Goal: Check status: Check status

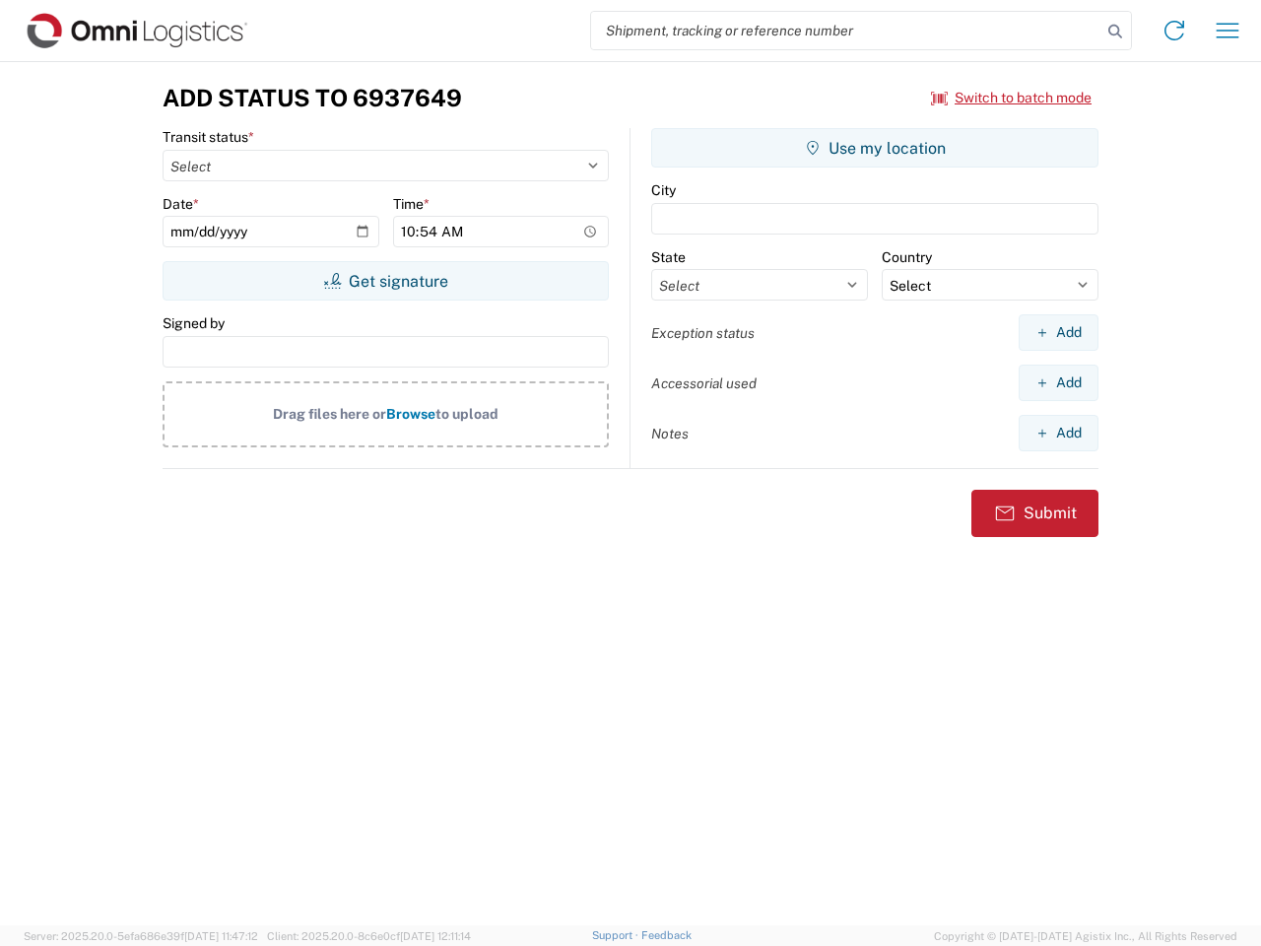
click at [846, 31] on input "search" at bounding box center [846, 30] width 510 height 37
click at [1115, 32] on icon at bounding box center [1115, 32] width 28 height 28
click at [1174, 31] on icon at bounding box center [1175, 31] width 32 height 32
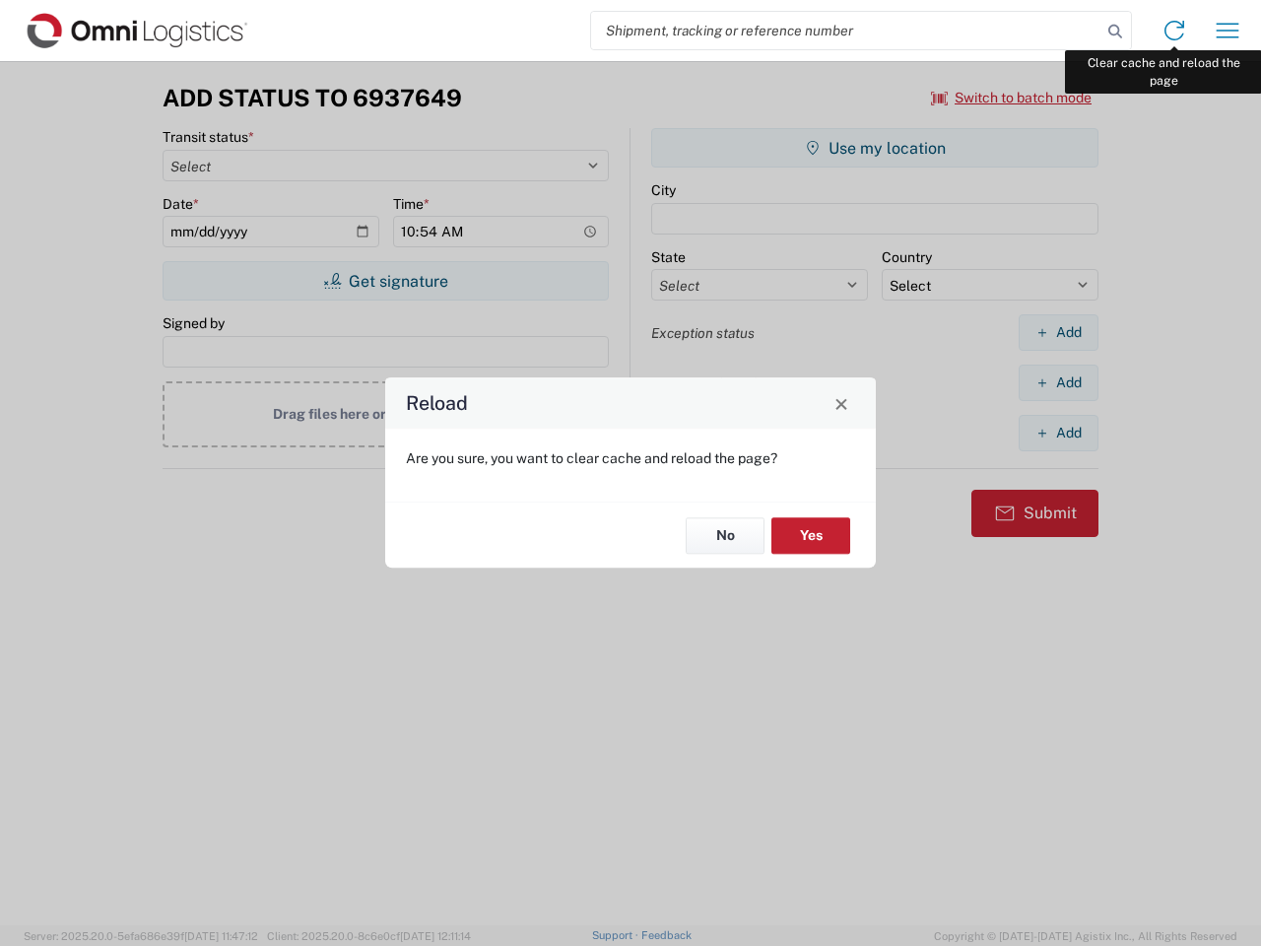
click at [1227, 31] on div "Reload Are you sure, you want to clear cache and reload the page? No Yes" at bounding box center [630, 473] width 1261 height 946
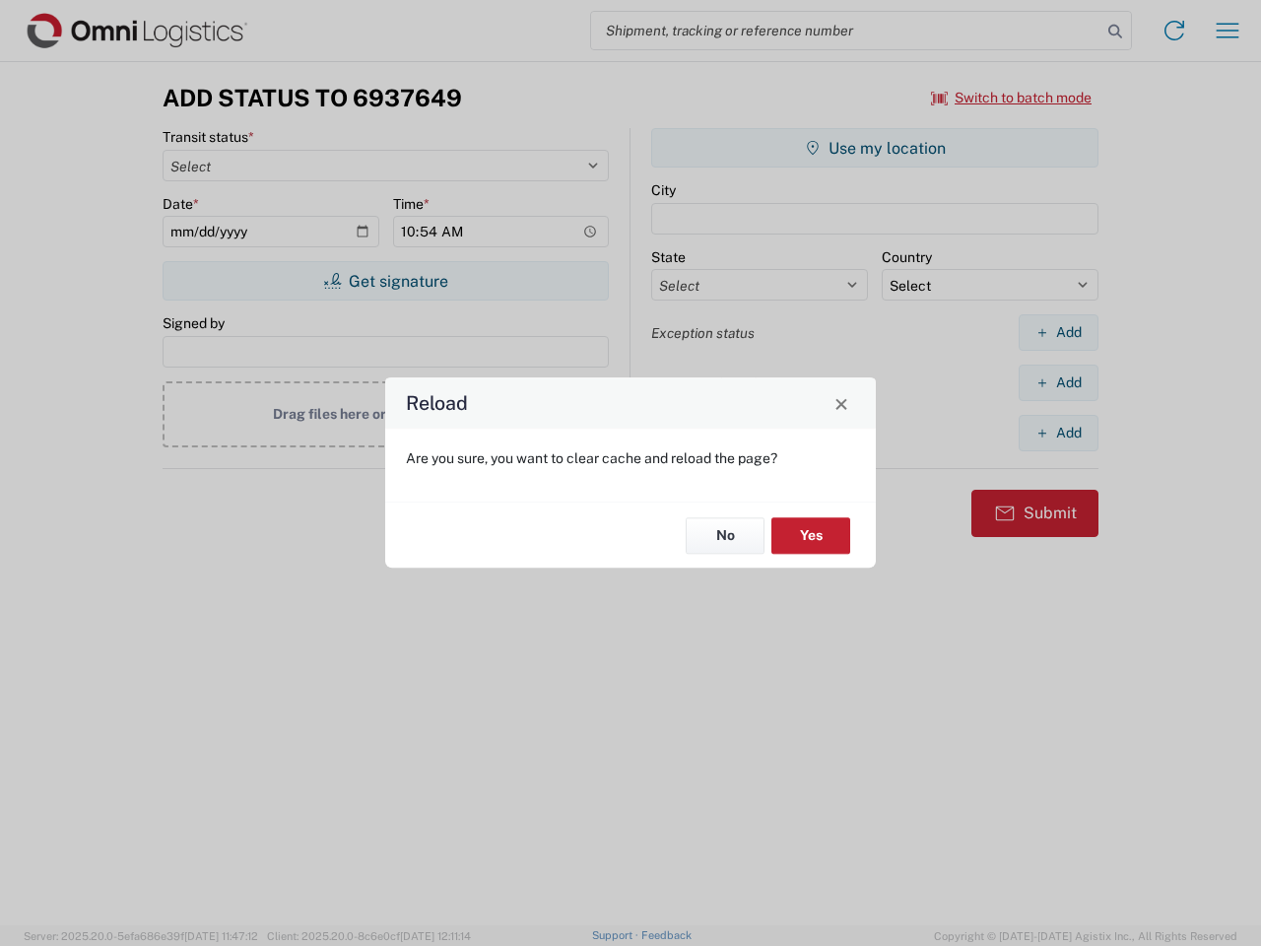
click at [1012, 98] on div "Reload Are you sure, you want to clear cache and reload the page? No Yes" at bounding box center [630, 473] width 1261 height 946
click at [385, 281] on div "Reload Are you sure, you want to clear cache and reload the page? No Yes" at bounding box center [630, 473] width 1261 height 946
click at [875, 148] on div "Reload Are you sure, you want to clear cache and reload the page? No Yes" at bounding box center [630, 473] width 1261 height 946
click at [1058, 332] on div "Reload Are you sure, you want to clear cache and reload the page? No Yes" at bounding box center [630, 473] width 1261 height 946
click at [1058, 382] on div "Reload Are you sure, you want to clear cache and reload the page? No Yes" at bounding box center [630, 473] width 1261 height 946
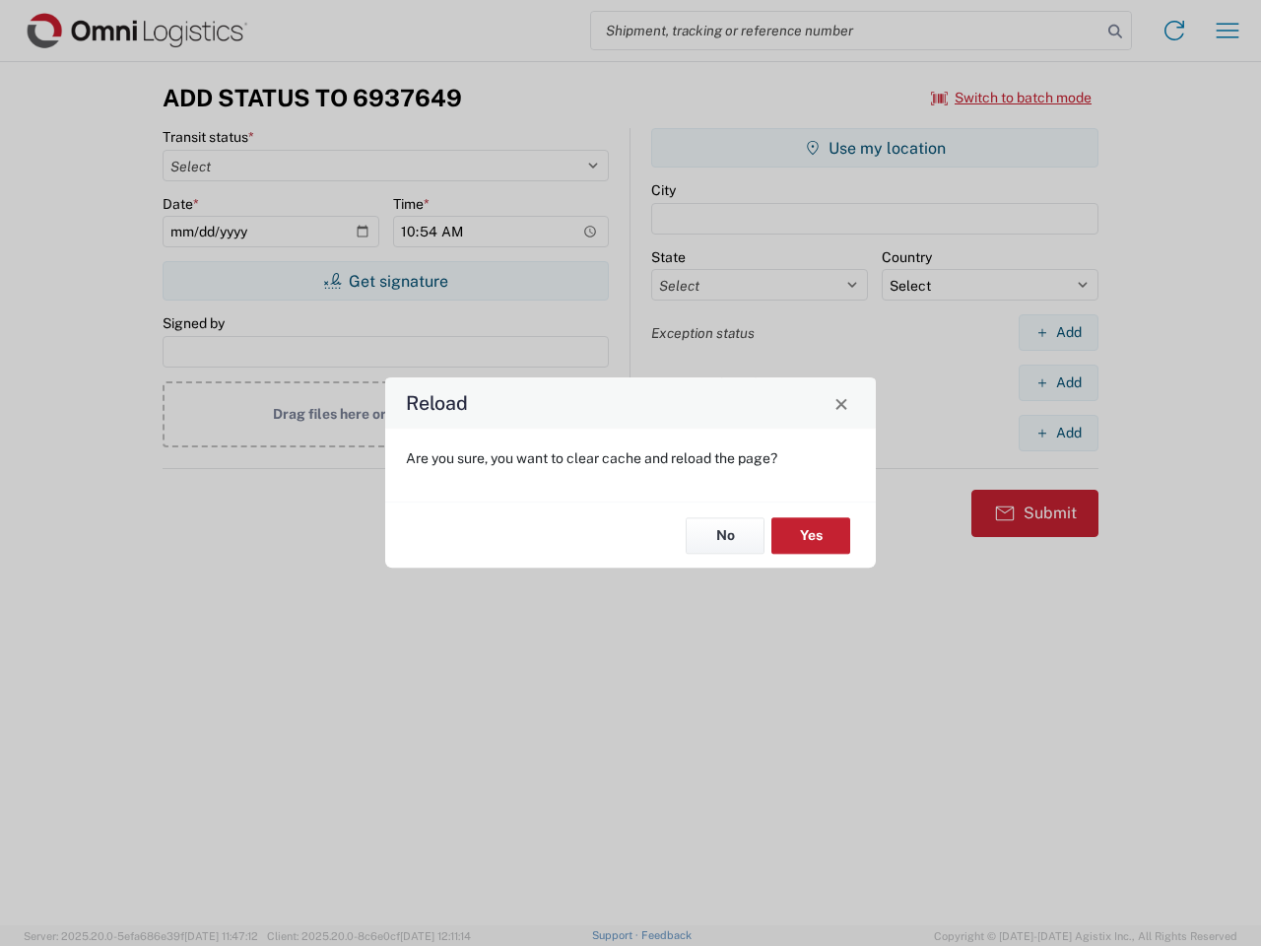
click at [1058, 432] on div "Reload Are you sure, you want to clear cache and reload the page? No Yes" at bounding box center [630, 473] width 1261 height 946
